Goal: Task Accomplishment & Management: Manage account settings

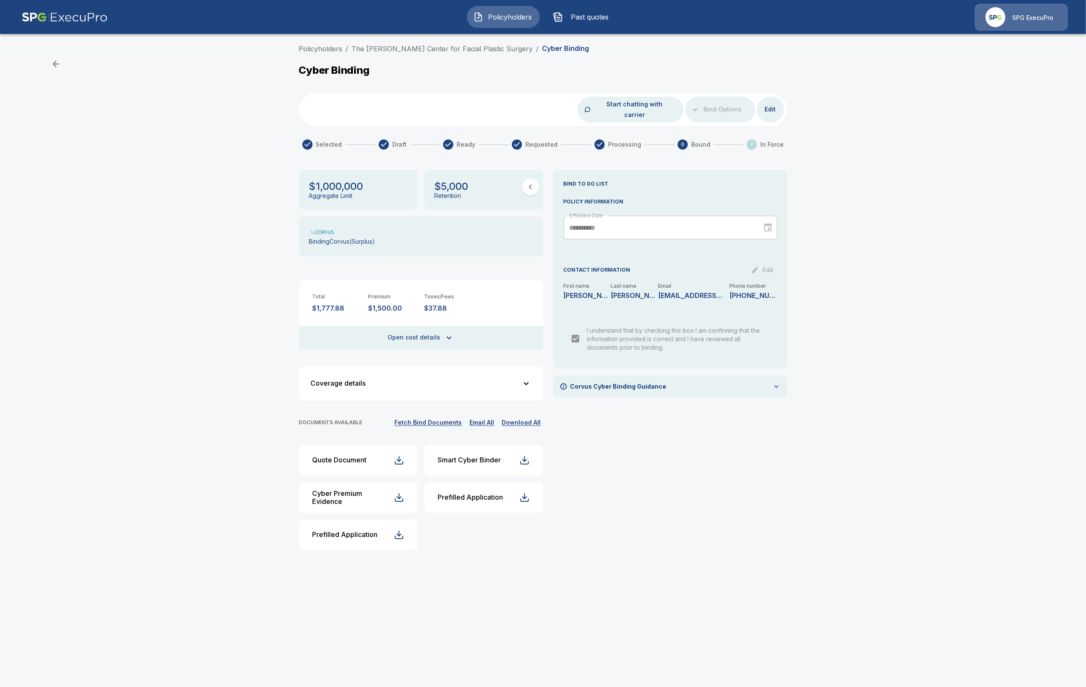
click at [1003, 22] on img at bounding box center [995, 17] width 20 height 20
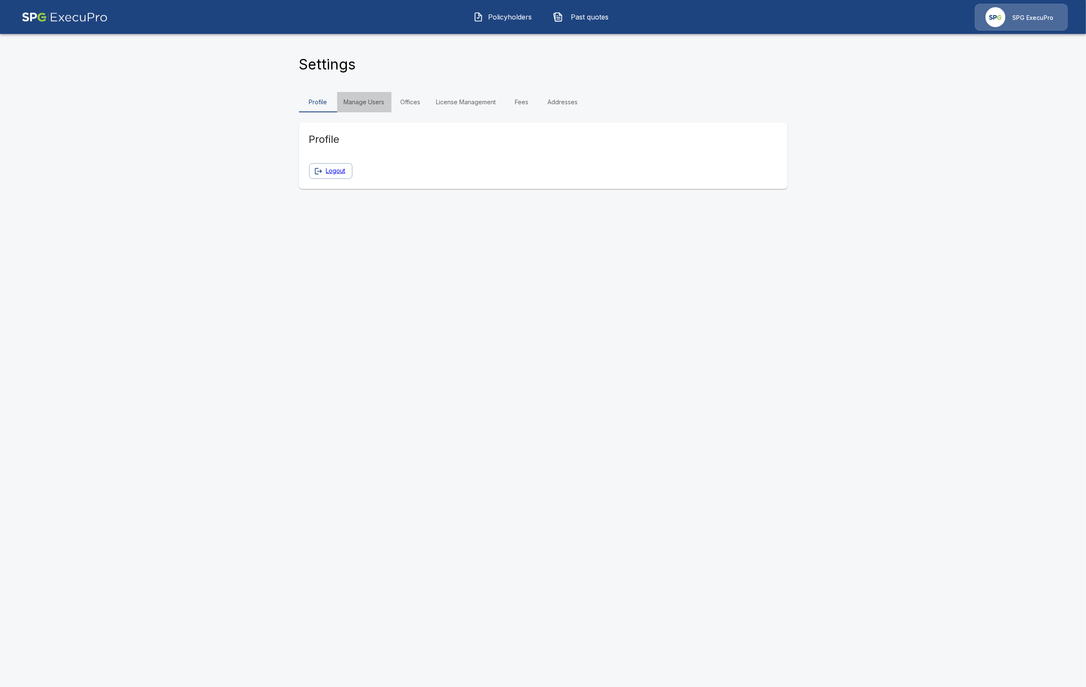
click at [369, 102] on link "Manage Users" at bounding box center [364, 102] width 54 height 20
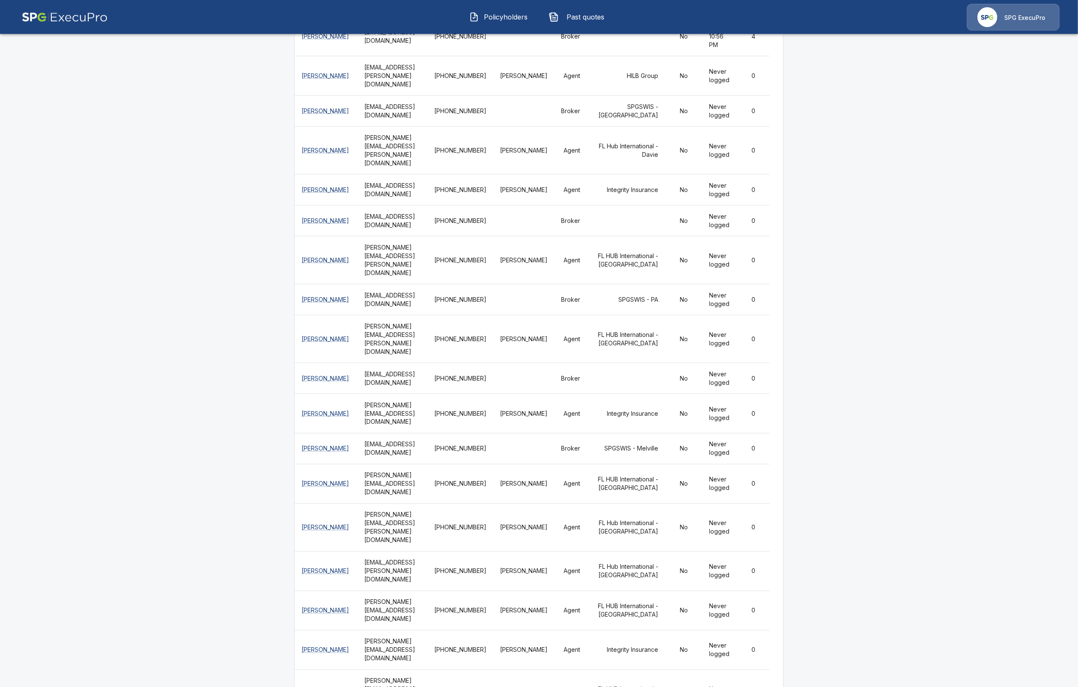
scroll to position [2844, 0]
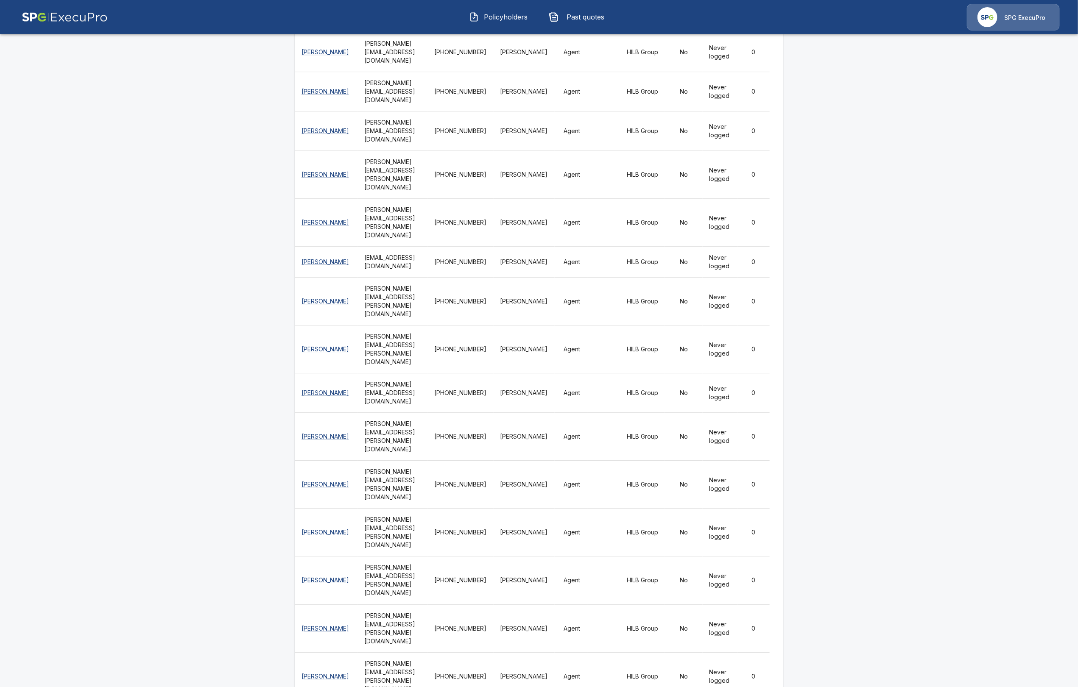
scroll to position [3875, 0]
